Goal: Task Accomplishment & Management: Complete application form

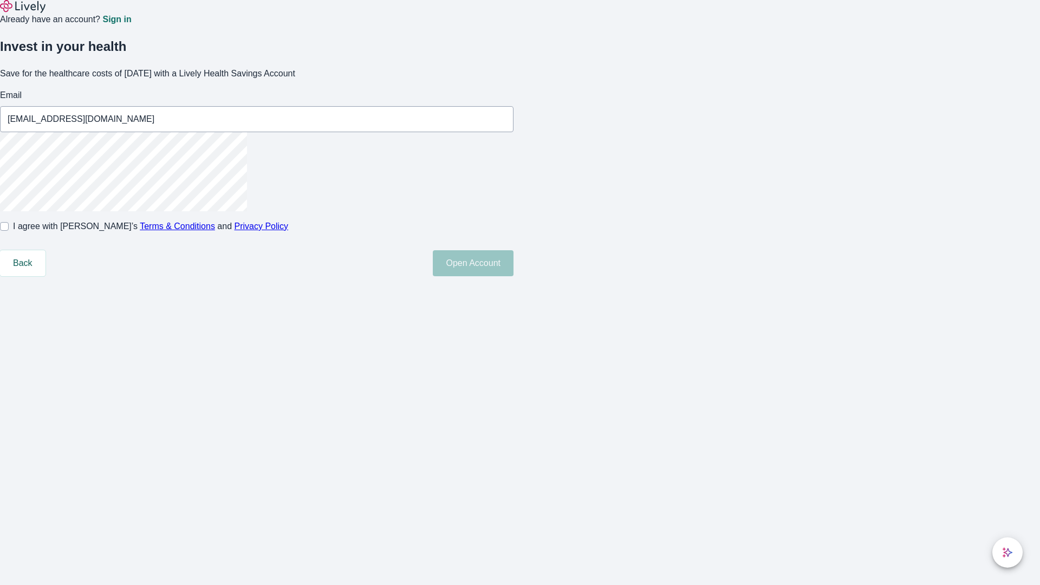
click at [9, 231] on input "I agree with Lively’s Terms & Conditions and Privacy Policy" at bounding box center [4, 226] width 9 height 9
checkbox input "true"
click at [513, 276] on button "Open Account" at bounding box center [473, 263] width 81 height 26
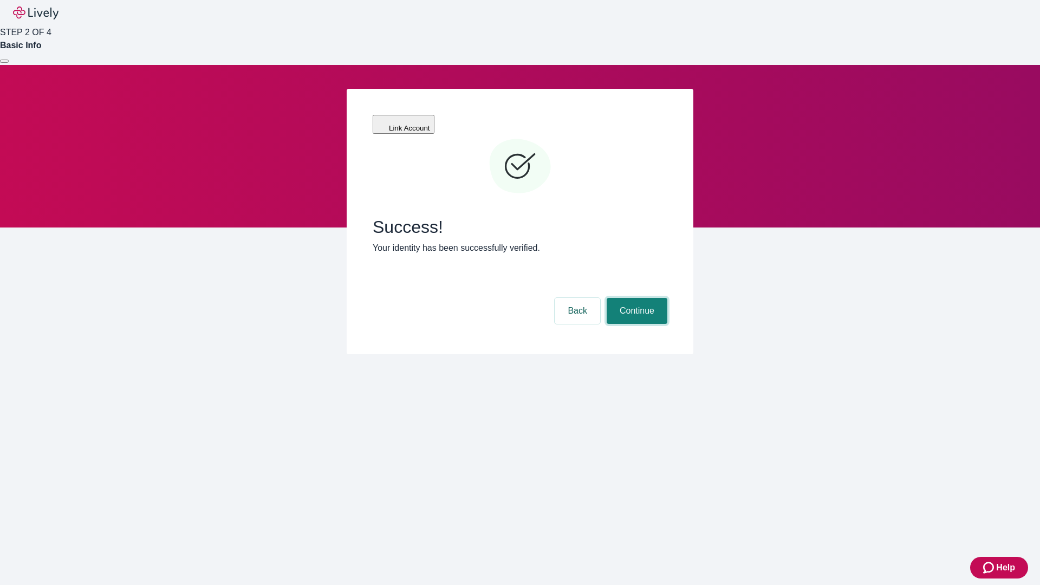
click at [635, 298] on button "Continue" at bounding box center [636, 311] width 61 height 26
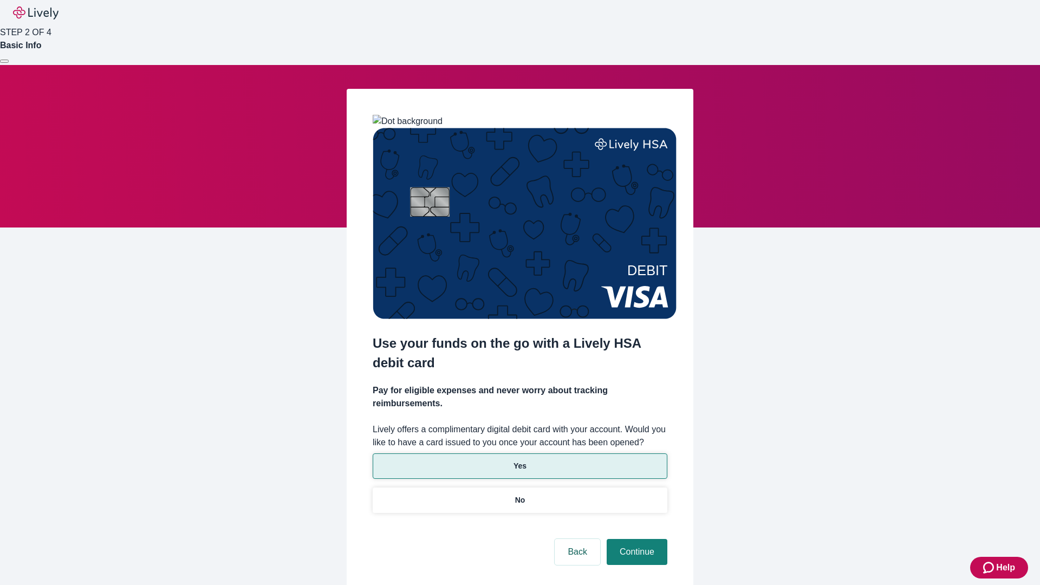
click at [519, 460] on p "Yes" at bounding box center [519, 465] width 13 height 11
click at [635, 539] on button "Continue" at bounding box center [636, 552] width 61 height 26
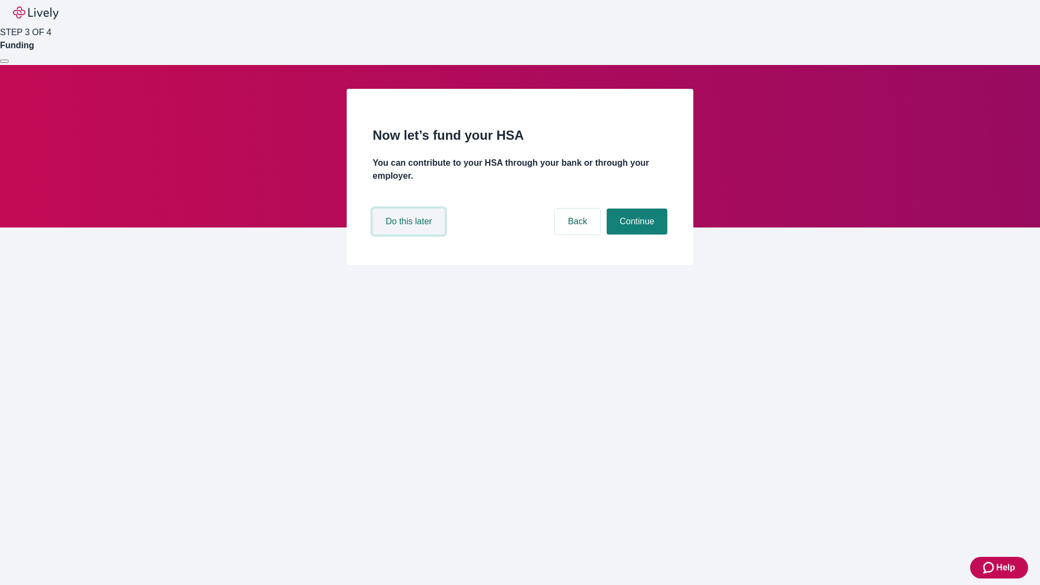
click at [410, 234] on button "Do this later" at bounding box center [408, 221] width 72 height 26
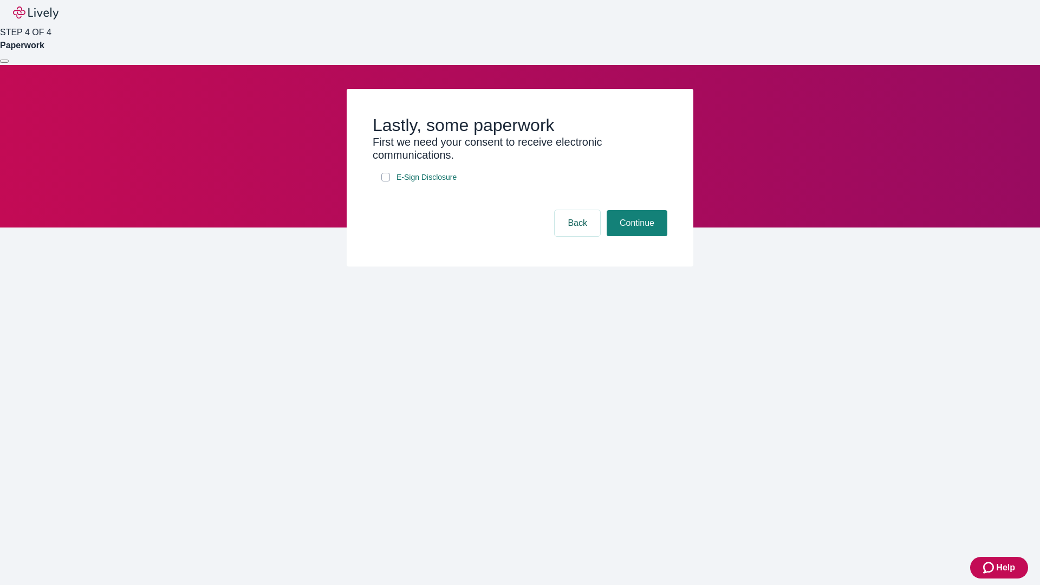
click at [385, 181] on input "E-Sign Disclosure" at bounding box center [385, 177] width 9 height 9
checkbox input "true"
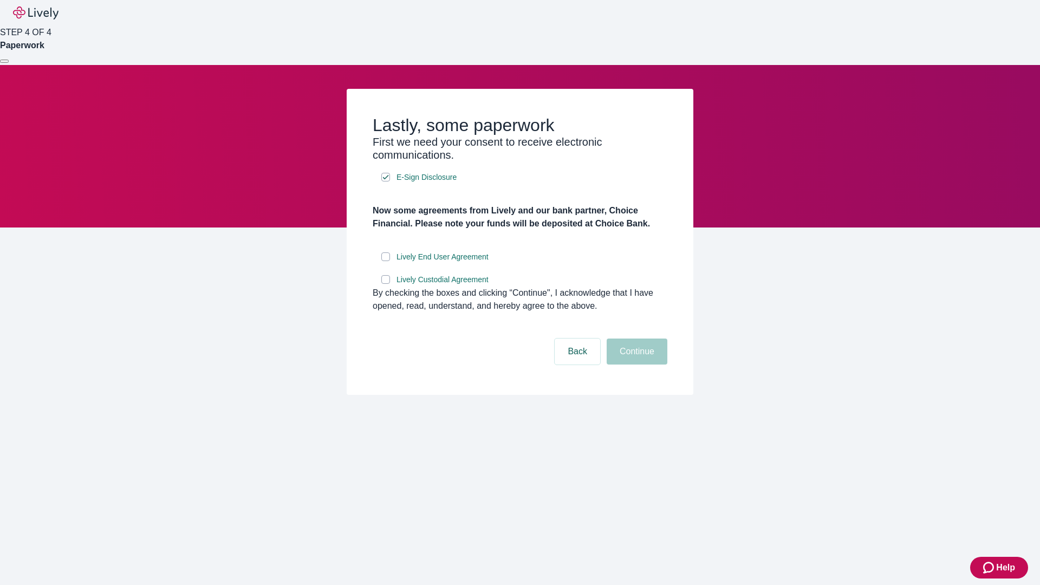
click at [385, 261] on input "Lively End User Agreement" at bounding box center [385, 256] width 9 height 9
checkbox input "true"
click at [385, 284] on input "Lively Custodial Agreement" at bounding box center [385, 279] width 9 height 9
checkbox input "true"
click at [635, 364] on button "Continue" at bounding box center [636, 351] width 61 height 26
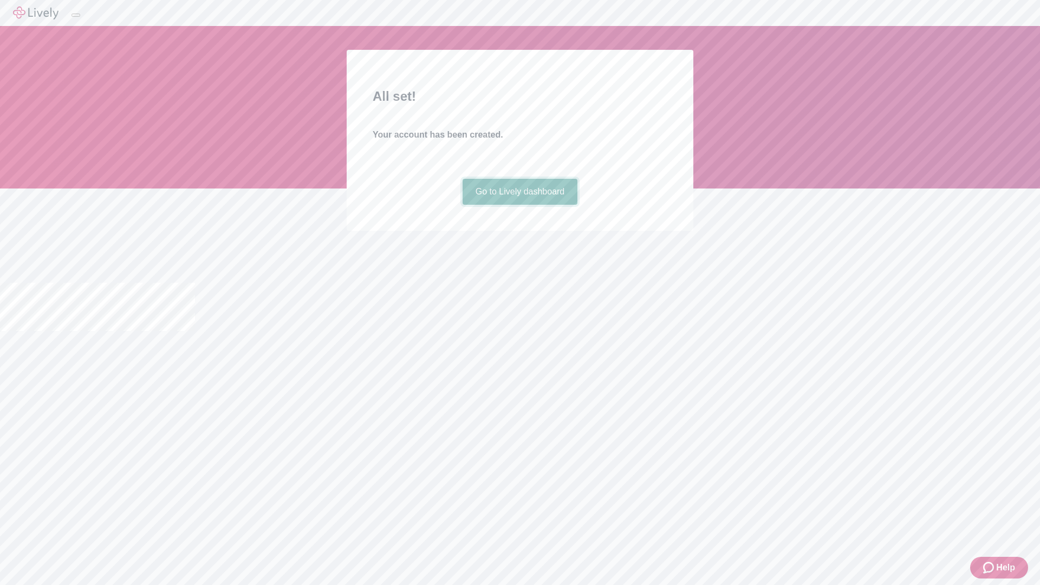
click at [519, 205] on link "Go to Lively dashboard" at bounding box center [519, 192] width 115 height 26
